Goal: Task Accomplishment & Management: Manage account settings

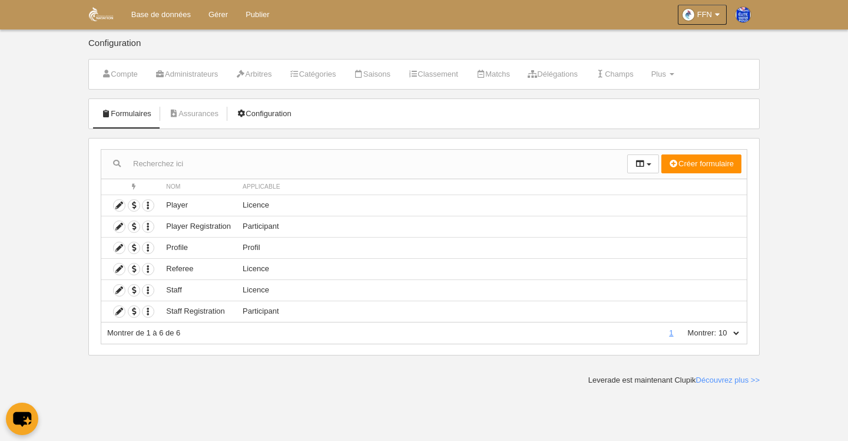
click at [265, 112] on link "Configuration" at bounding box center [264, 114] width 68 height 18
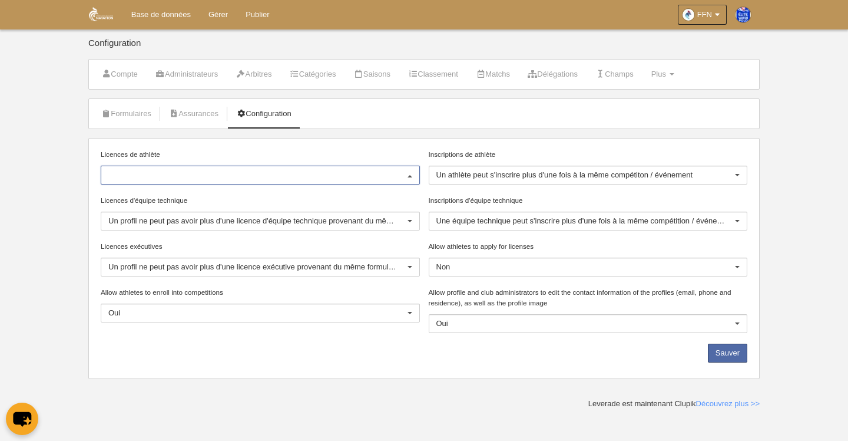
click at [409, 177] on div at bounding box center [410, 175] width 19 height 19
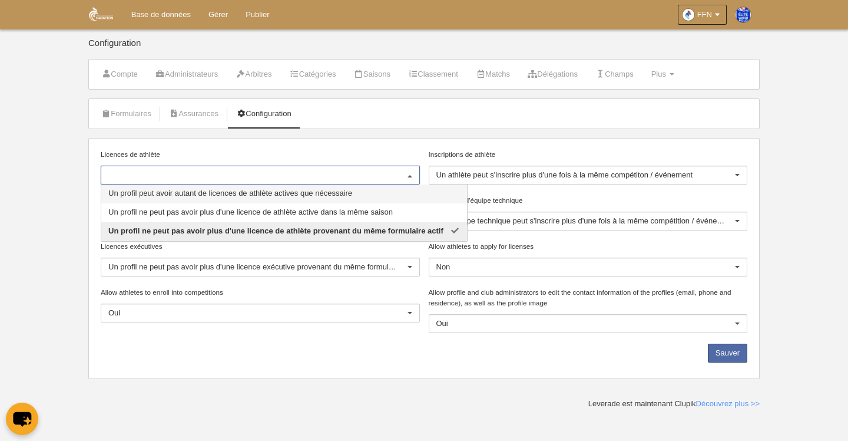
click at [43, 146] on body "Base de données Gérer Publier FFN Réglages généraux Aller à mon domaine [PERSON…" at bounding box center [424, 220] width 848 height 441
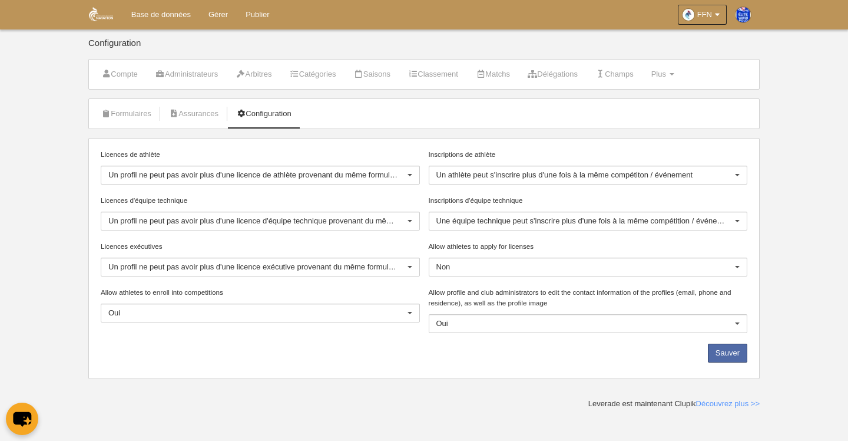
click at [408, 221] on div at bounding box center [410, 221] width 19 height 19
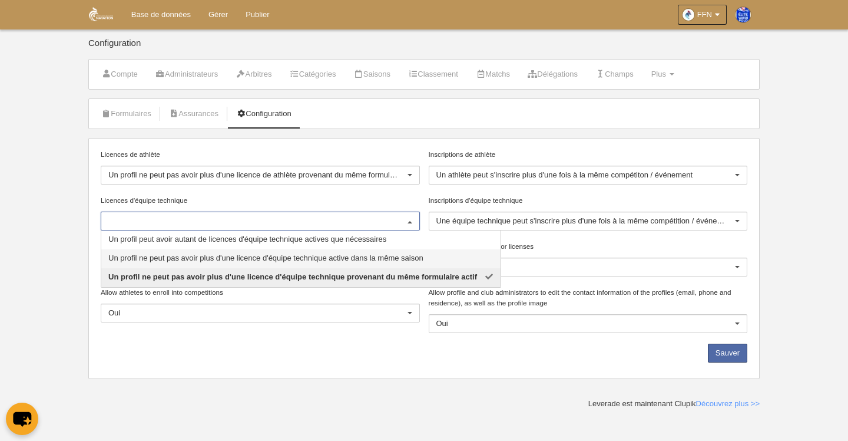
click at [34, 221] on body "Base de données Gérer Publier FFN Réglages généraux Aller à mon domaine [PERSON…" at bounding box center [424, 220] width 848 height 441
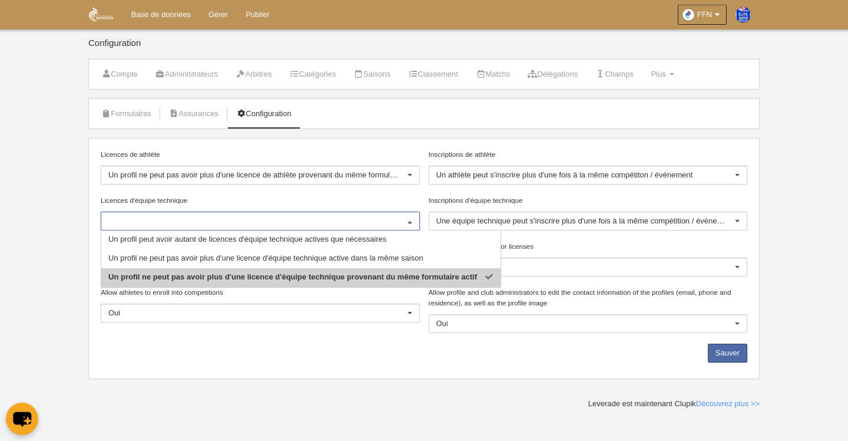
click at [78, 260] on body "Base de données Gérer Publier FFN Réglages généraux Aller à mon domaine [PERSON…" at bounding box center [424, 220] width 848 height 441
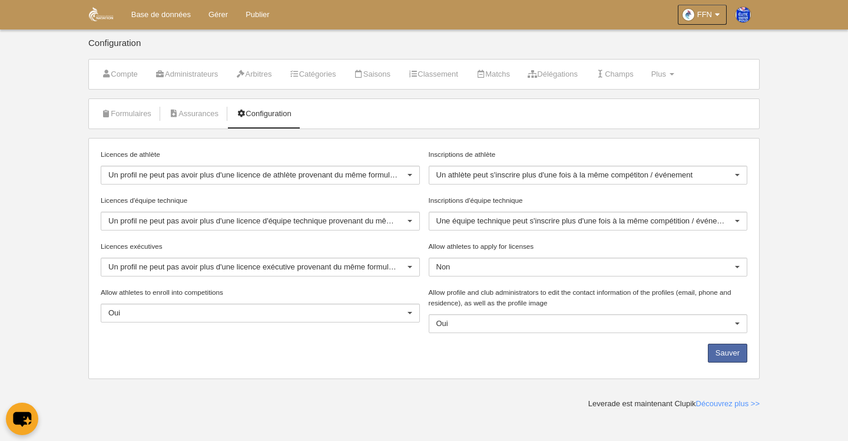
click at [414, 264] on div at bounding box center [410, 267] width 19 height 19
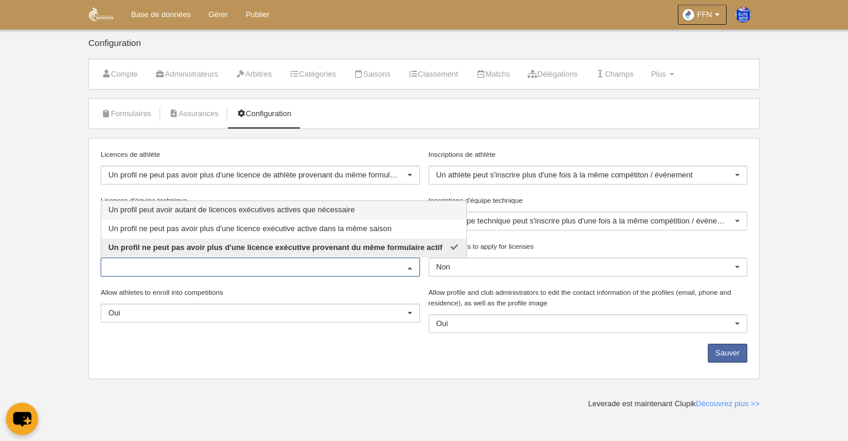
click at [414, 264] on div at bounding box center [410, 267] width 19 height 19
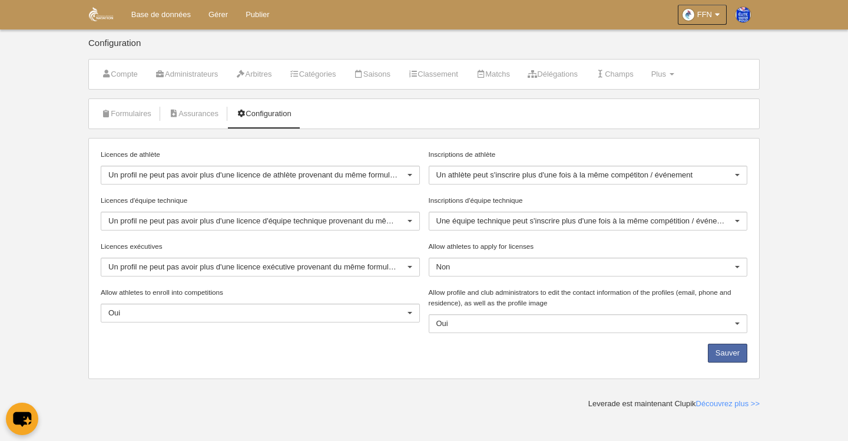
click at [408, 221] on div at bounding box center [410, 221] width 19 height 19
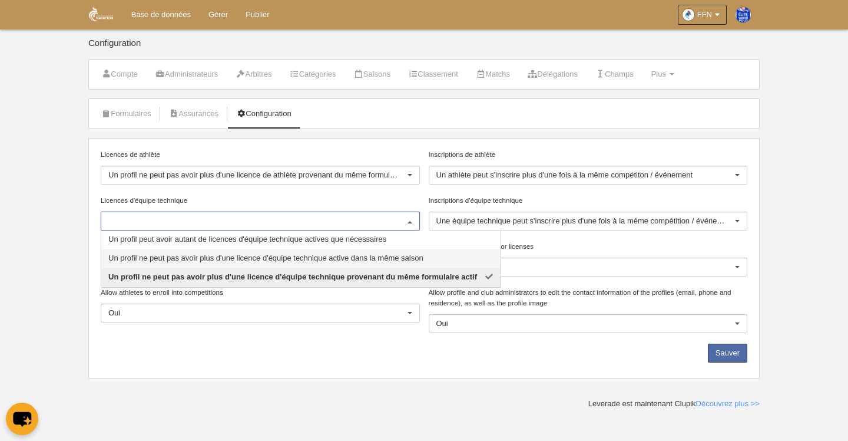
click at [49, 239] on body "Base de données Gérer Publier FFN Réglages généraux Aller à mon domaine [PERSON…" at bounding box center [424, 220] width 848 height 441
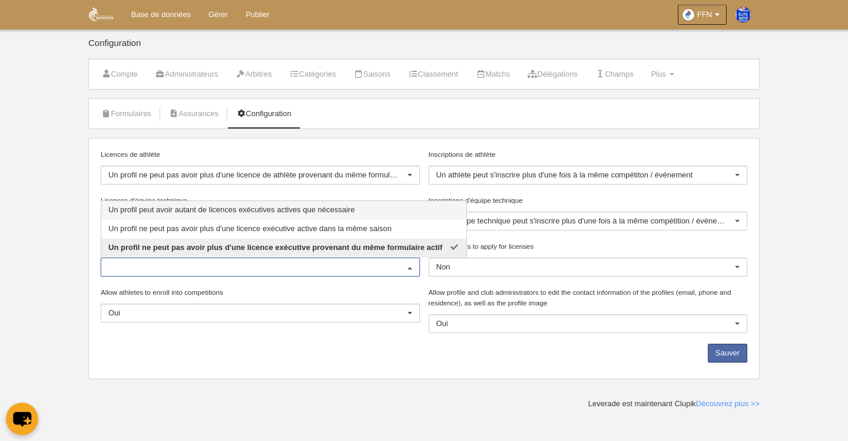
click at [257, 345] on div "Sauver" at bounding box center [425, 356] width 656 height 24
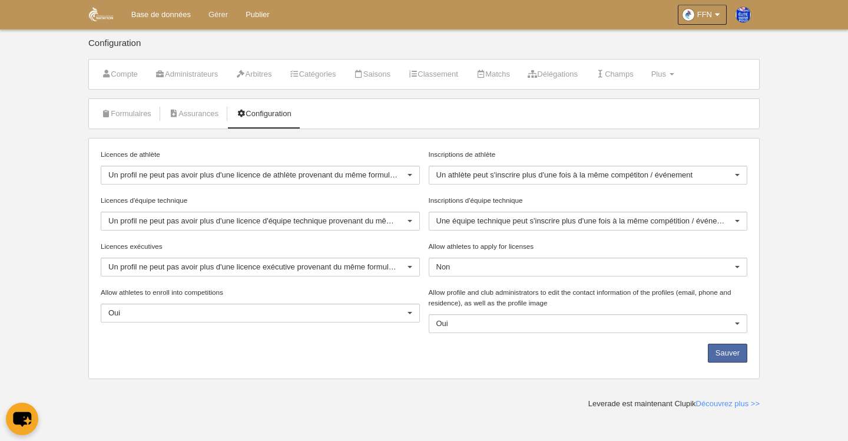
click at [222, 14] on link "Gérer" at bounding box center [218, 14] width 37 height 29
